Goal: Task Accomplishment & Management: Manage account settings

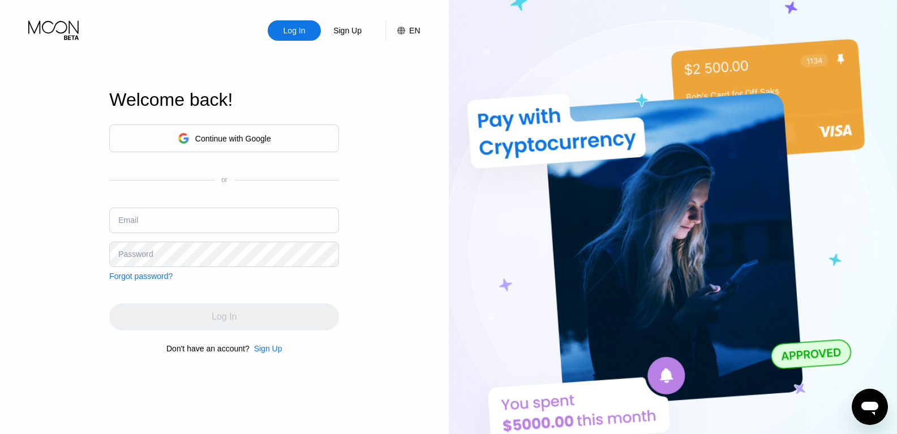
type input "[EMAIL_ADDRESS][DOMAIN_NAME]"
click at [228, 217] on input "[EMAIL_ADDRESS][DOMAIN_NAME]" at bounding box center [224, 220] width 230 height 25
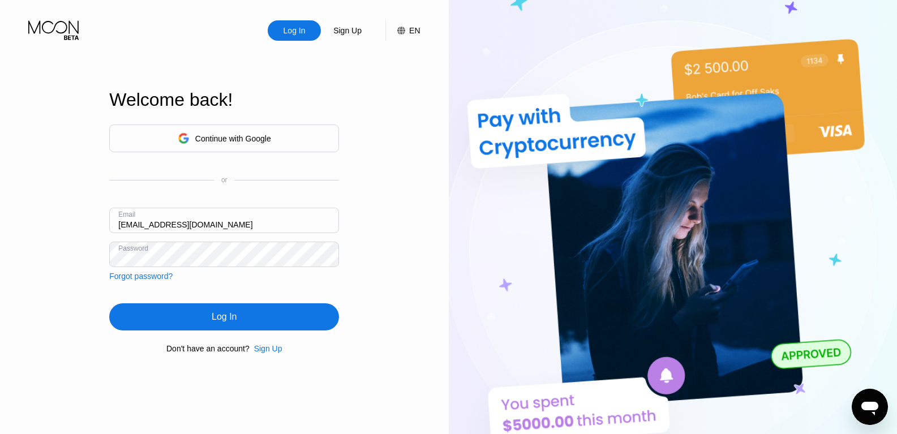
click at [203, 308] on div "Log In" at bounding box center [224, 316] width 230 height 27
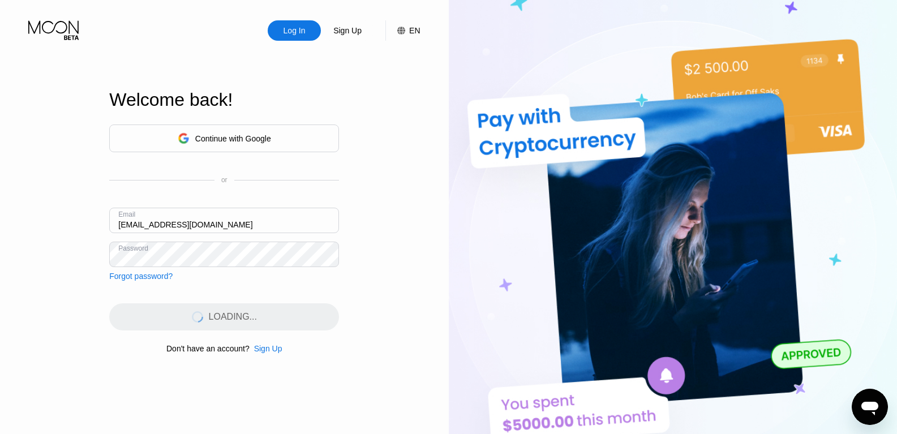
click at [203, 315] on div "LOADING..." at bounding box center [224, 316] width 230 height 27
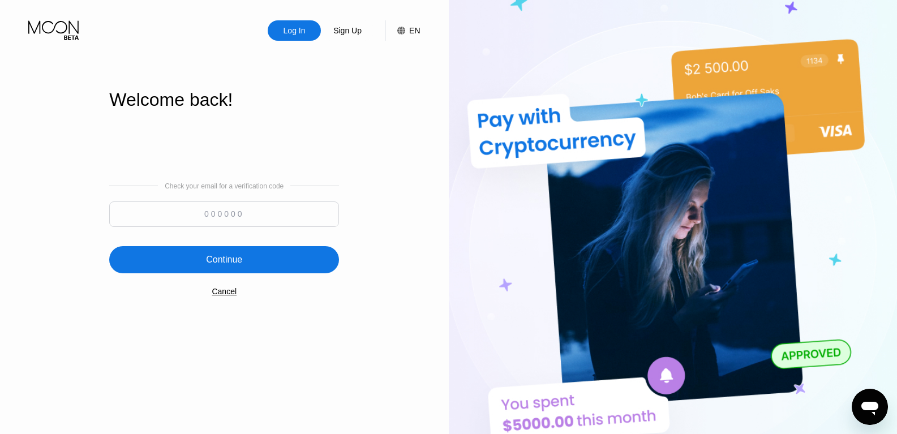
click at [196, 209] on input at bounding box center [224, 213] width 230 height 25
type input "385181"
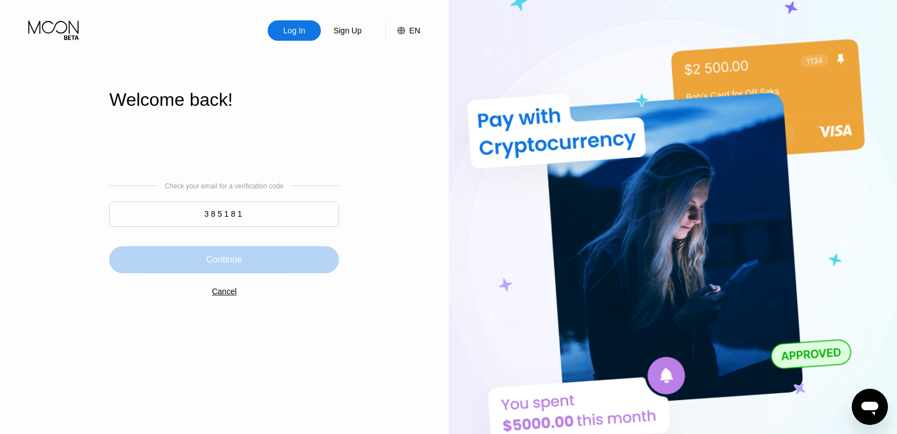
click at [222, 247] on div "Continue" at bounding box center [224, 259] width 230 height 27
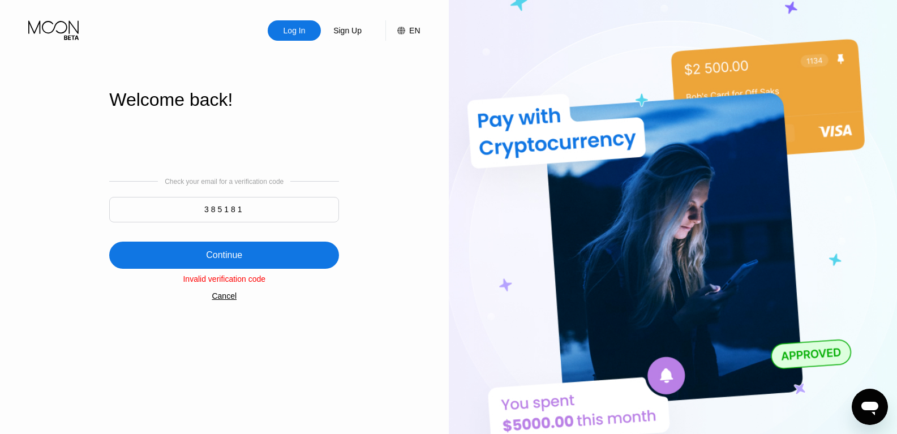
click at [243, 215] on input "385181" at bounding box center [224, 209] width 230 height 25
click at [256, 206] on input "385181" at bounding box center [224, 209] width 230 height 25
drag, startPoint x: 266, startPoint y: 208, endPoint x: 7, endPoint y: 206, distance: 259.2
click at [0, 203] on div "Log In Sign Up EN Language Select an item Save Welcome back! Check your email f…" at bounding box center [224, 239] width 449 height 478
click at [169, 250] on div "Continue" at bounding box center [224, 255] width 230 height 27
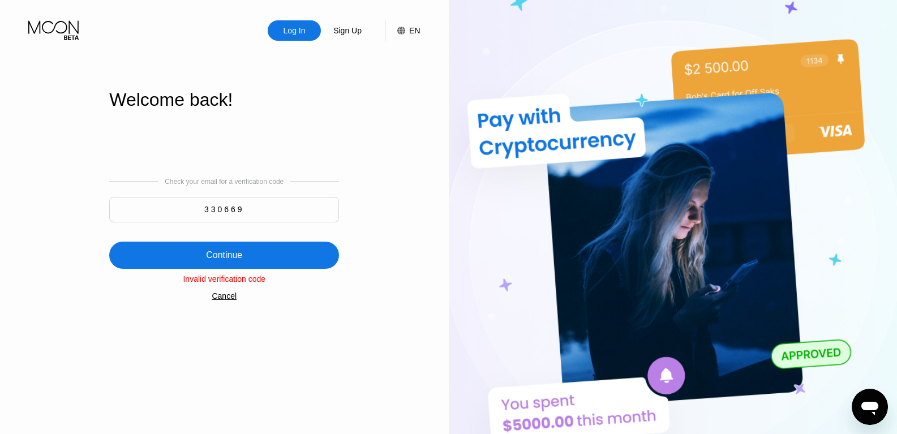
click at [235, 207] on input "330669" at bounding box center [224, 209] width 230 height 25
type input "330639"
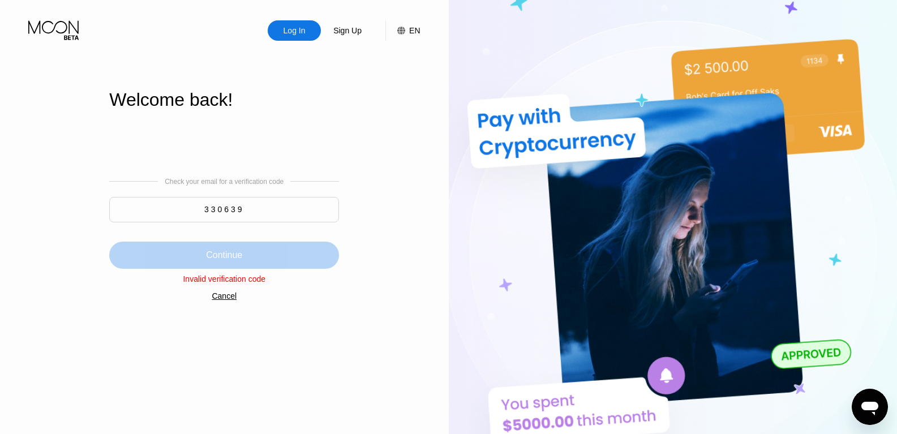
click at [255, 246] on div "Continue" at bounding box center [224, 255] width 230 height 27
